Goal: Transaction & Acquisition: Purchase product/service

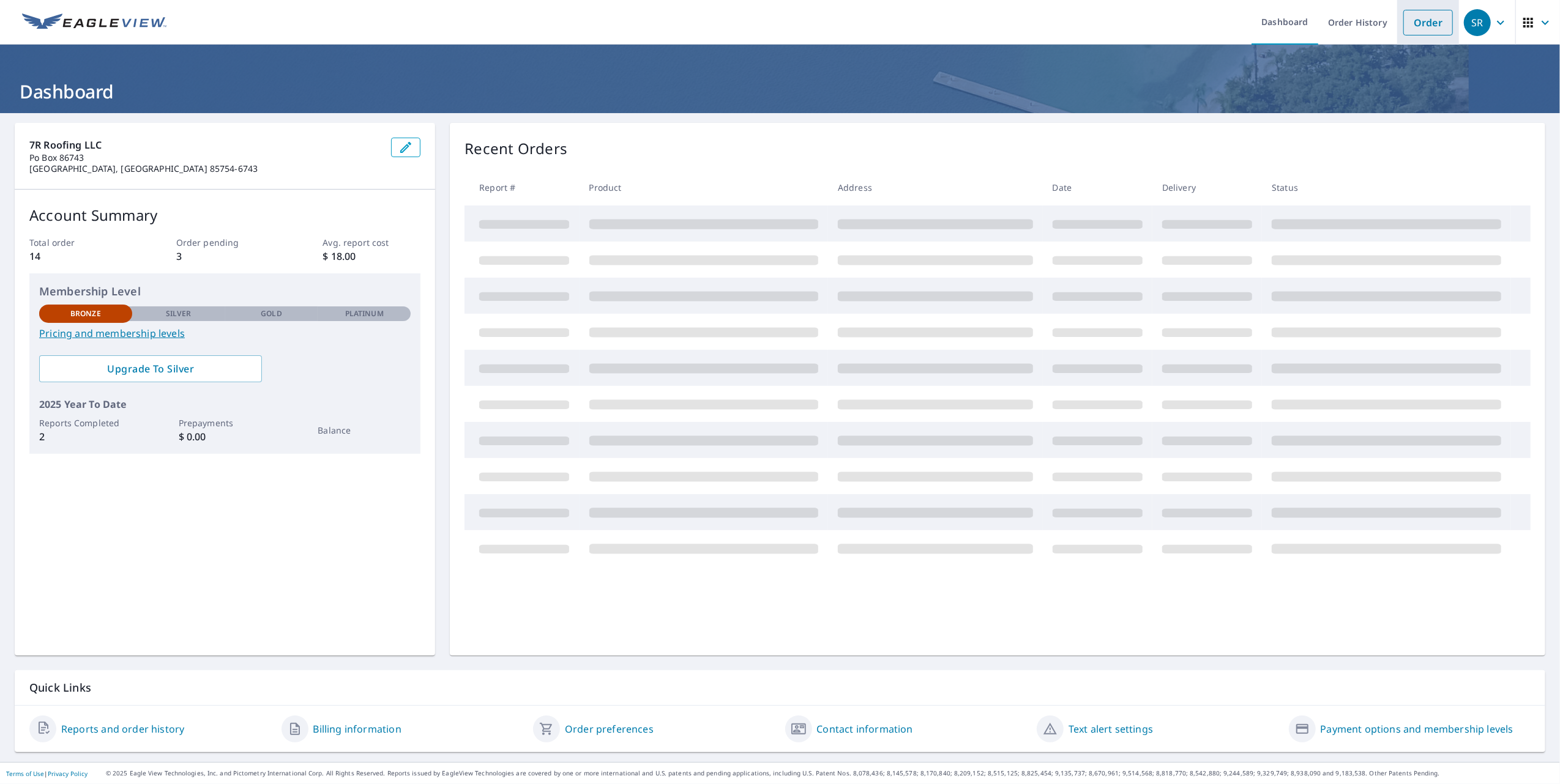
click at [1413, 13] on link "Order" at bounding box center [1427, 22] width 49 height 26
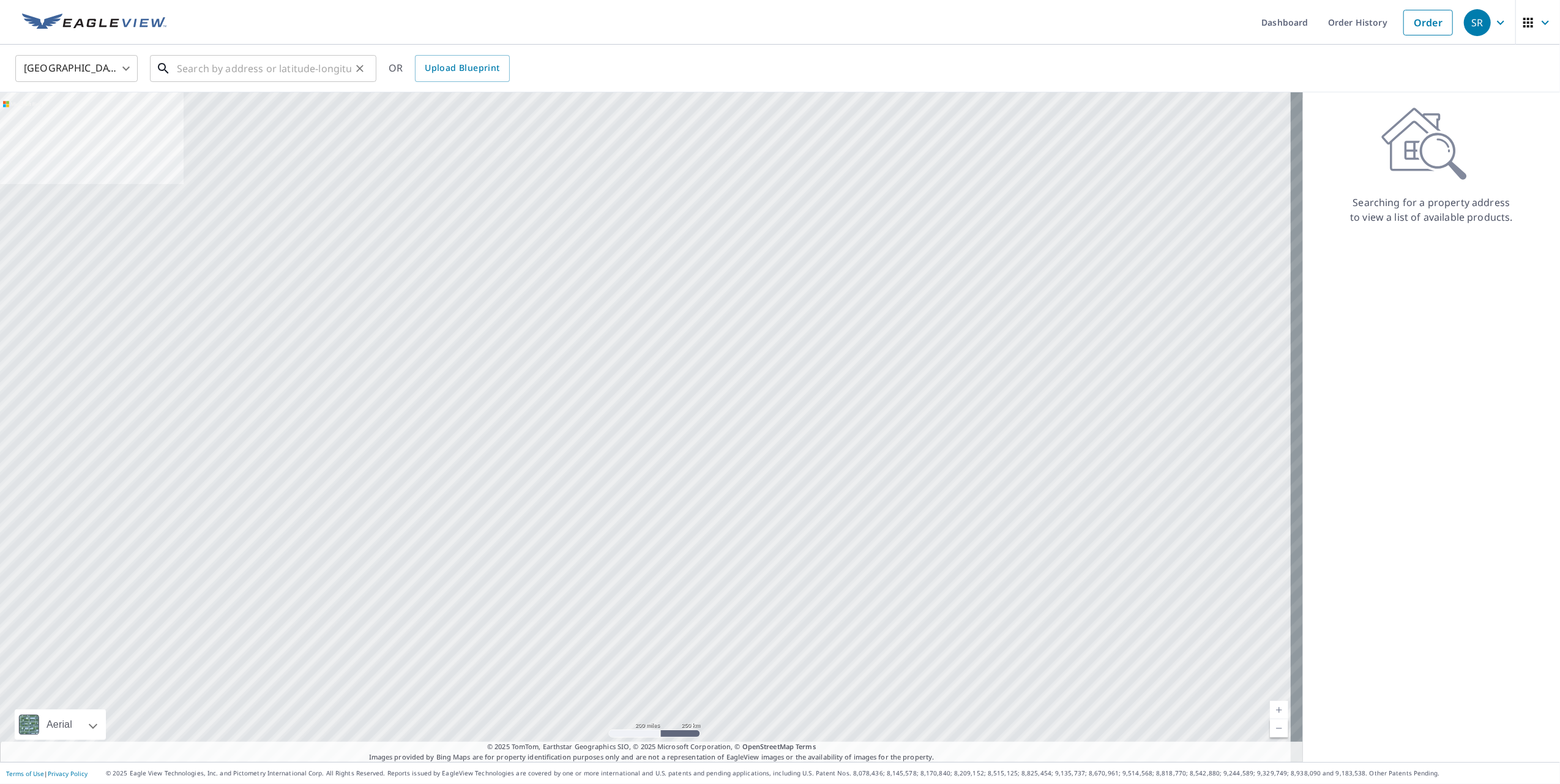
click at [221, 64] on input "text" at bounding box center [264, 68] width 175 height 34
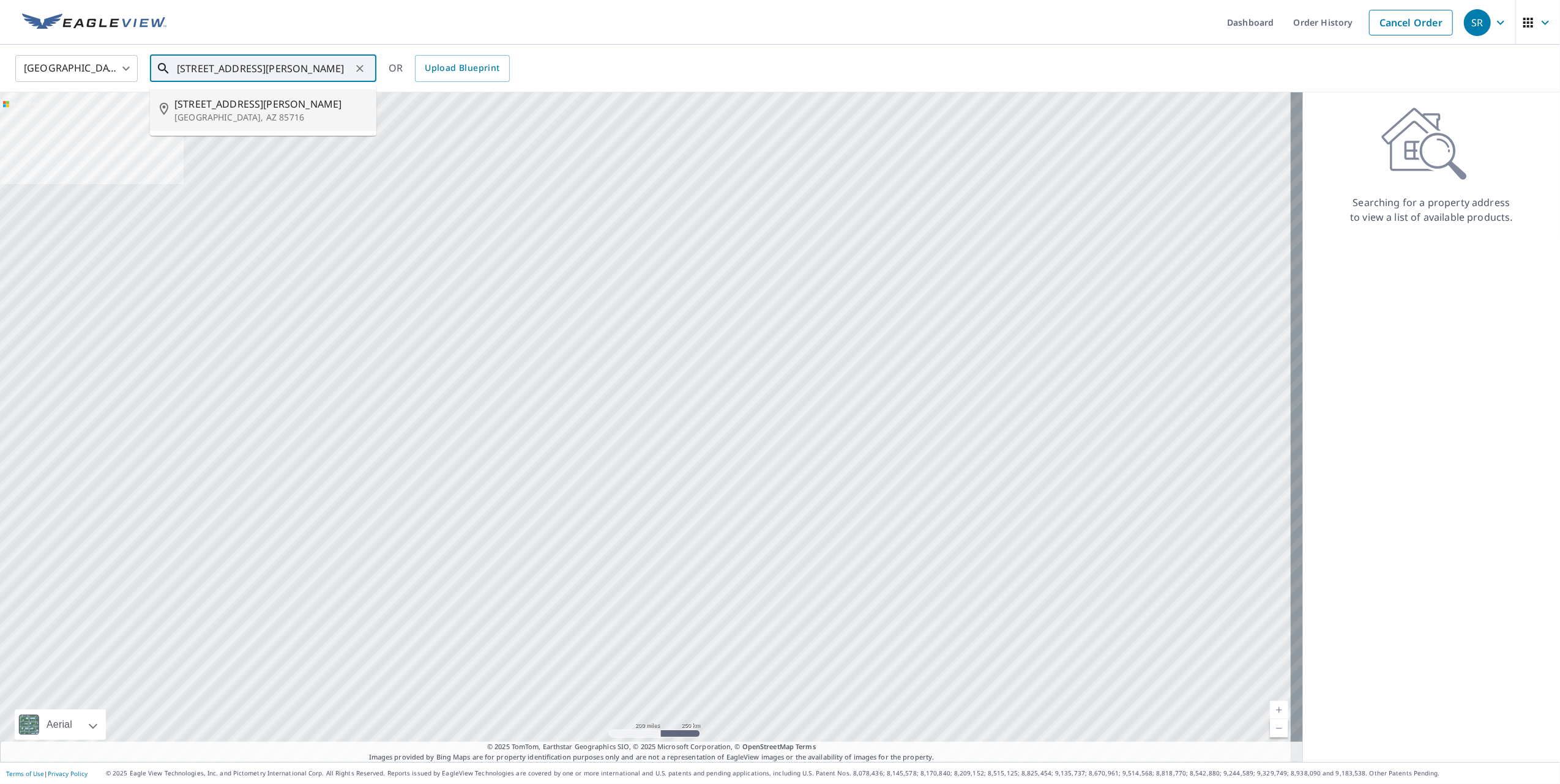
click at [218, 104] on span "[STREET_ADDRESS][PERSON_NAME]" at bounding box center [270, 104] width 193 height 14
type input "[STREET_ADDRESS][PERSON_NAME]"
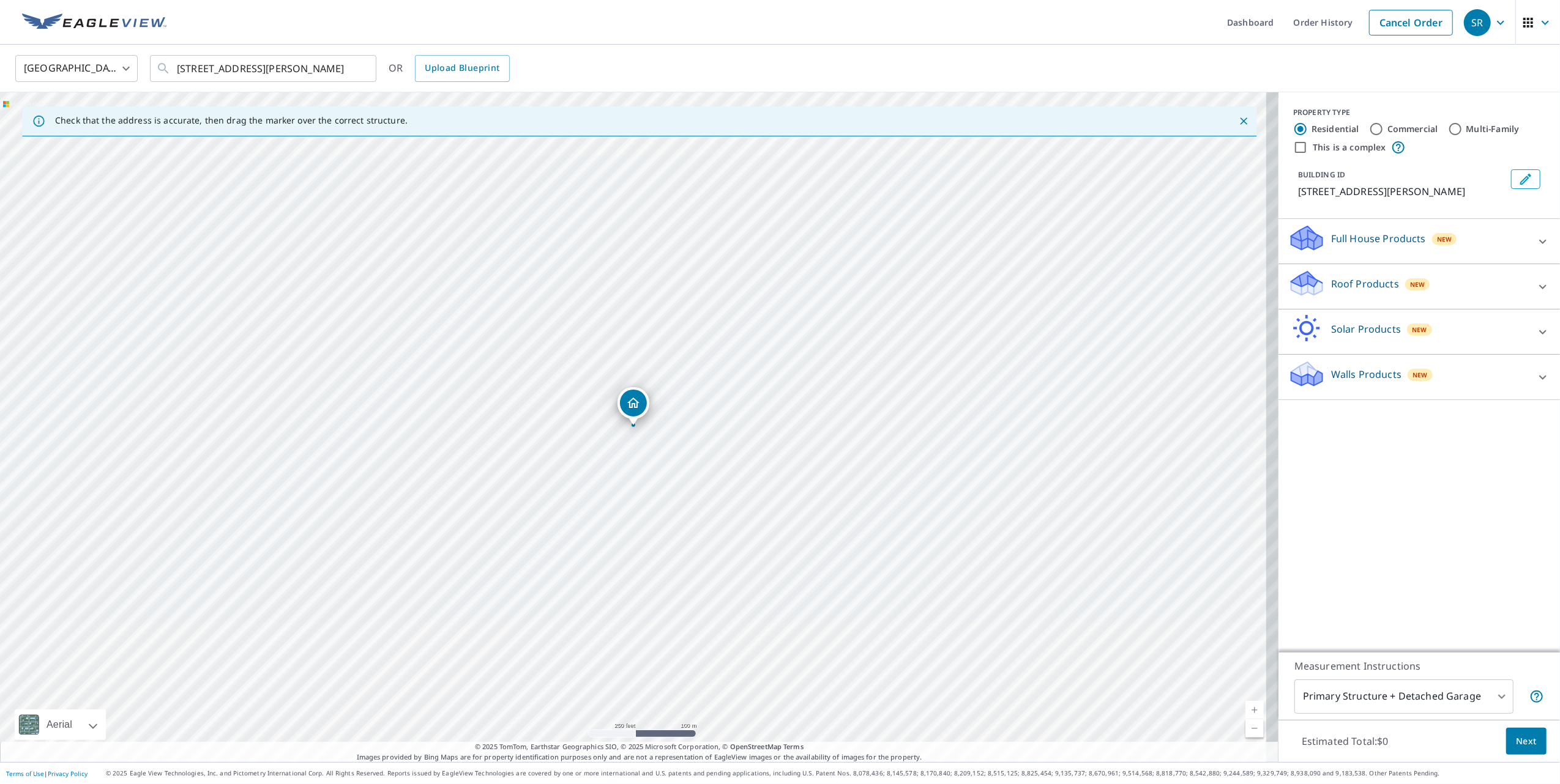
click at [1536, 289] on icon at bounding box center [1543, 286] width 14 height 14
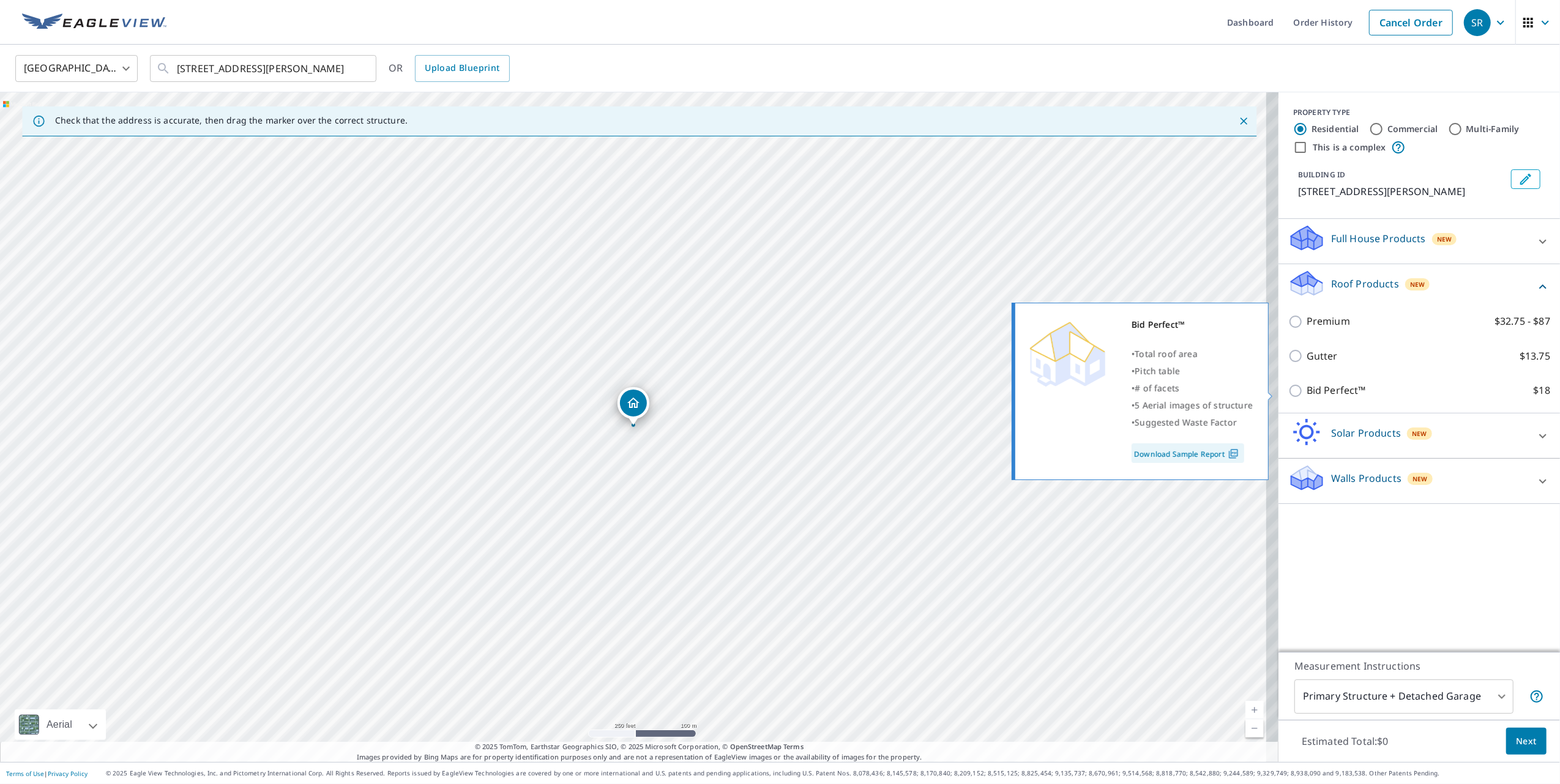
click at [1289, 388] on input "Bid Perfect™ $18" at bounding box center [1298, 391] width 19 height 14
checkbox input "true"
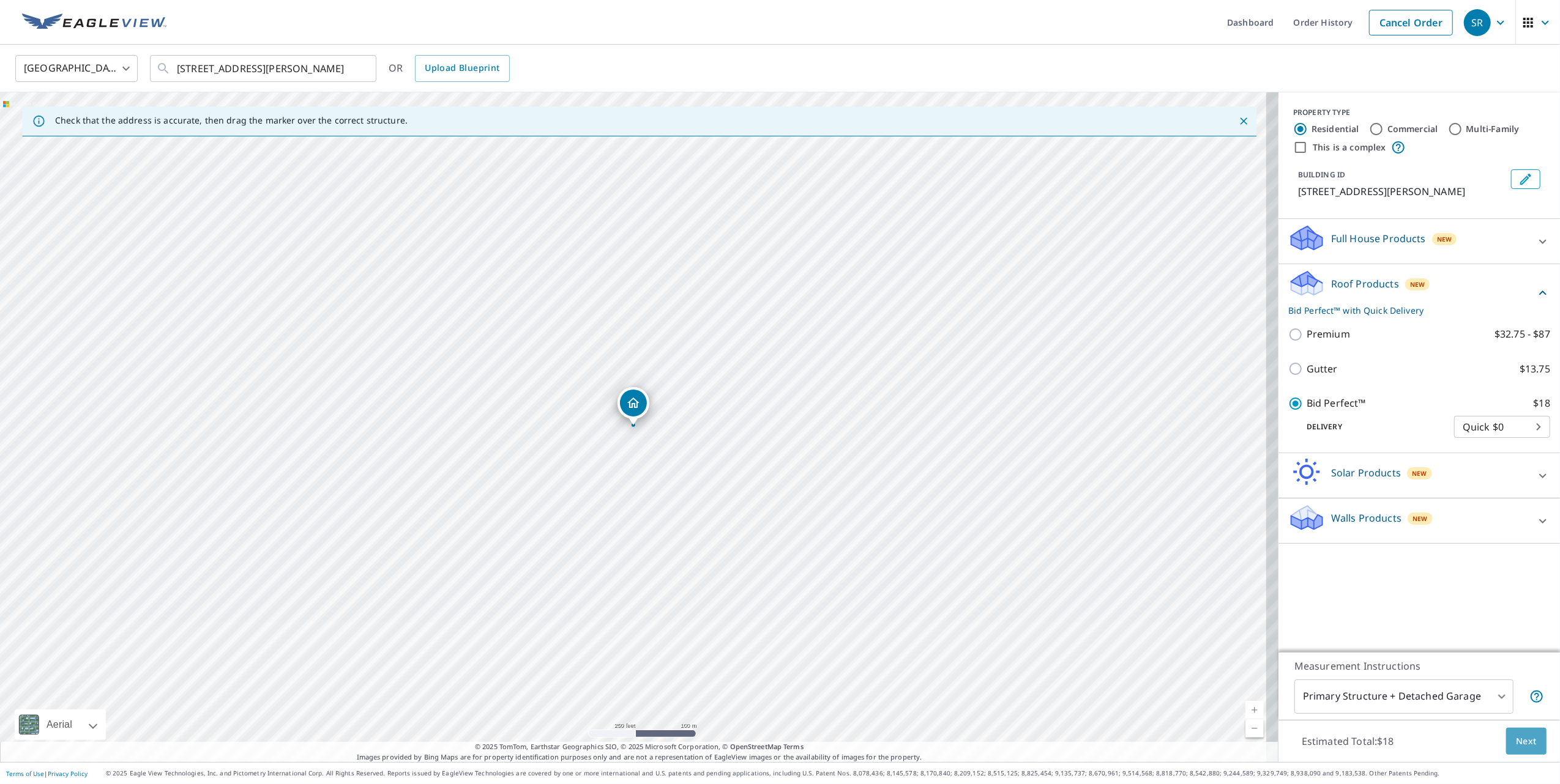
click at [1518, 734] on span "Next" at bounding box center [1526, 741] width 21 height 15
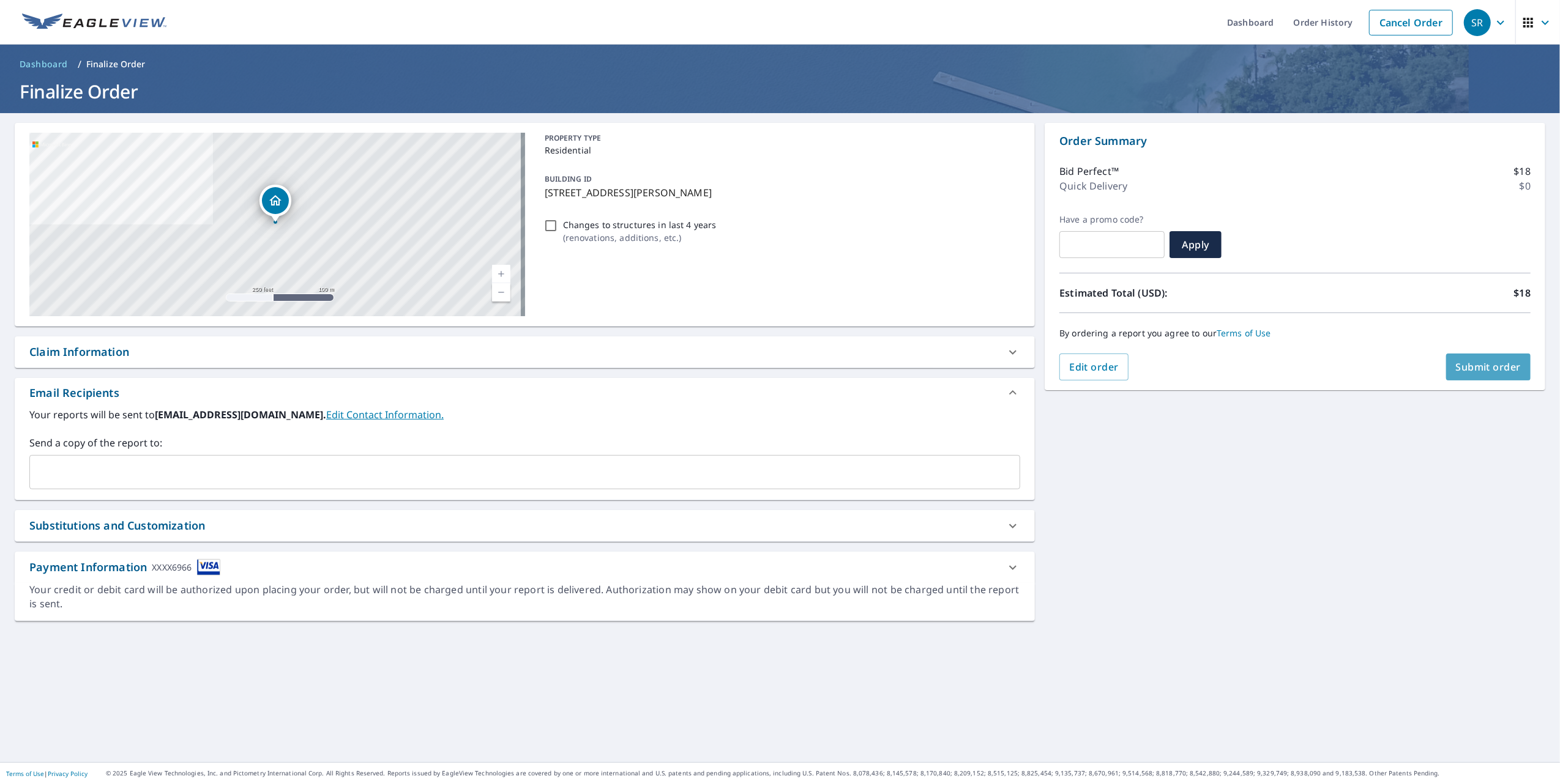
drag, startPoint x: 1487, startPoint y: 367, endPoint x: 1487, endPoint y: 375, distance: 8.0
click at [1487, 375] on button "Submit order" at bounding box center [1488, 367] width 85 height 27
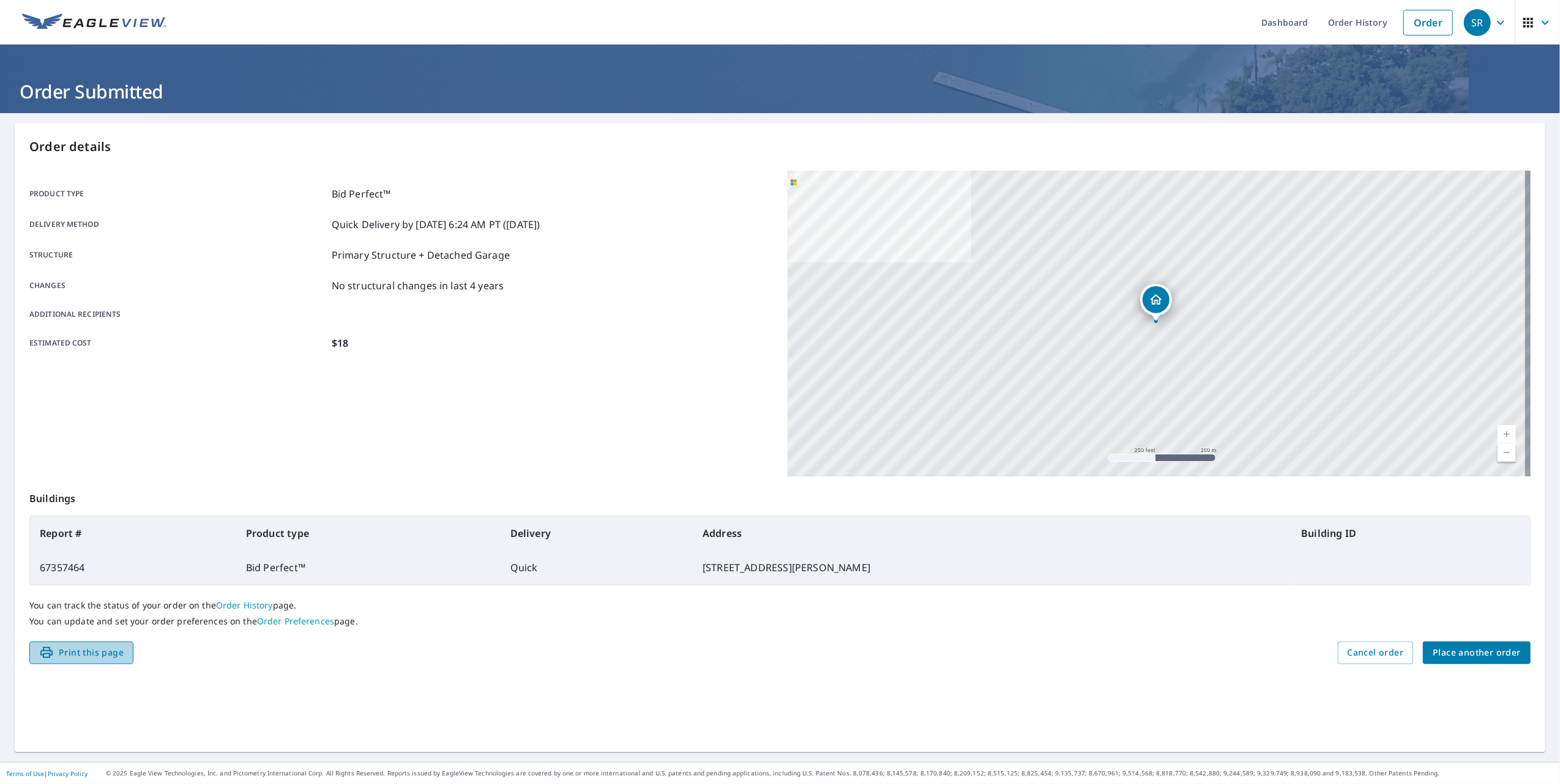
click at [80, 646] on span "Print this page" at bounding box center [81, 652] width 84 height 15
